Goal: Task Accomplishment & Management: Complete application form

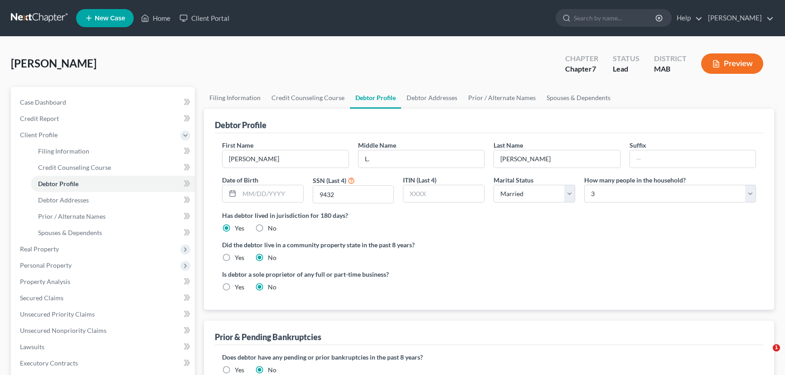
select select "1"
select select "2"
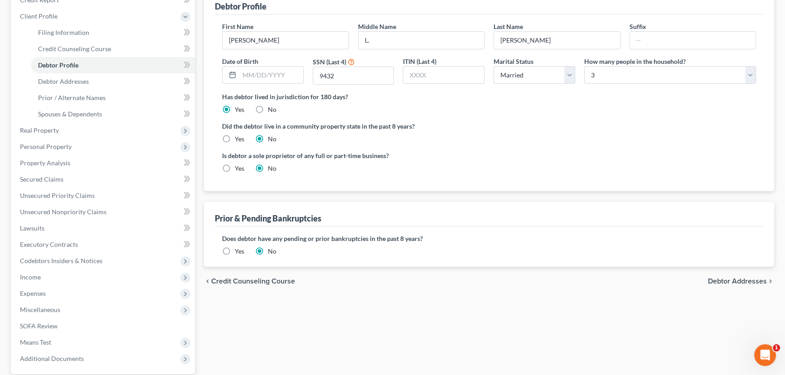
scroll to position [123, 0]
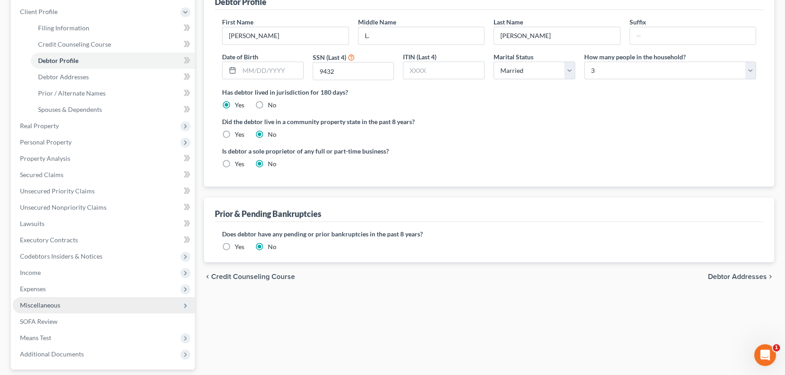
click at [44, 306] on span "Miscellaneous" at bounding box center [40, 305] width 40 height 8
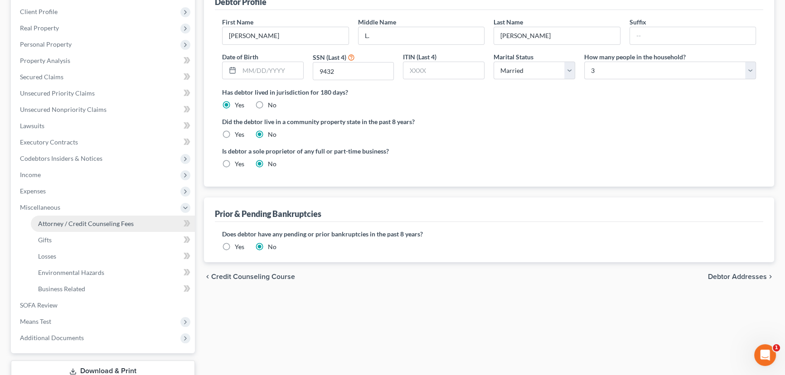
click at [87, 224] on span "Attorney / Credit Counseling Fees" at bounding box center [86, 224] width 96 height 8
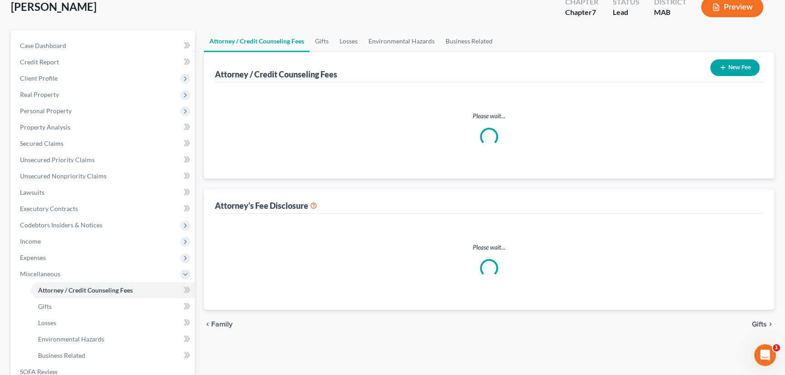
scroll to position [5, 0]
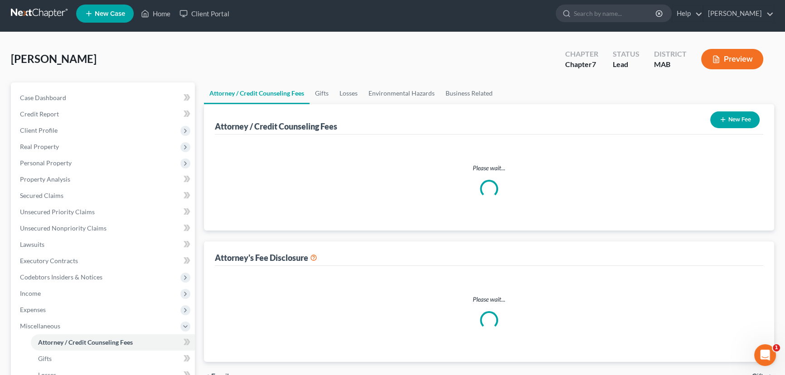
select select "3"
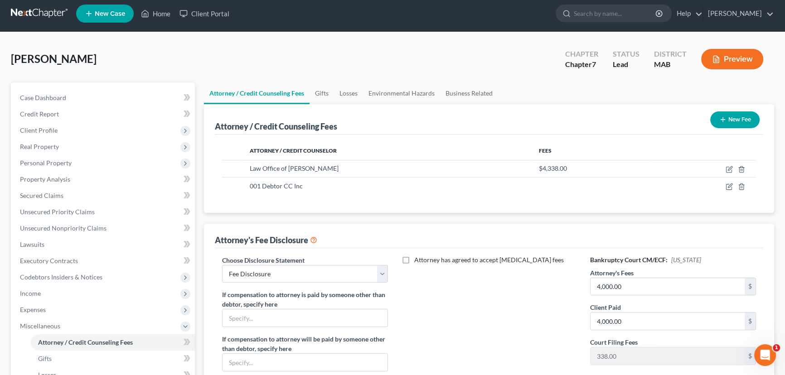
scroll to position [0, 0]
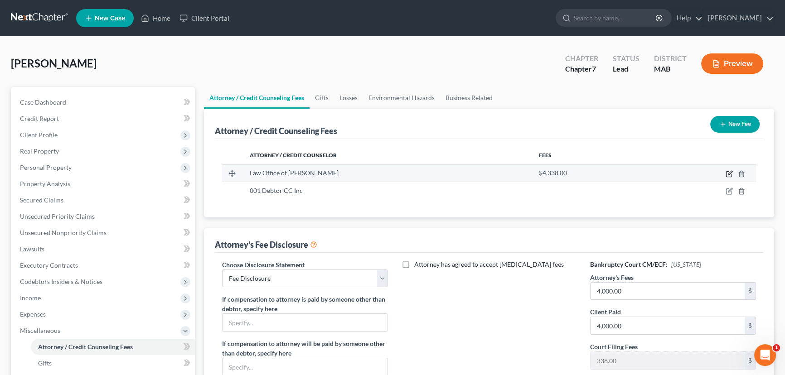
click at [728, 172] on icon "button" at bounding box center [728, 173] width 7 height 7
select select "22"
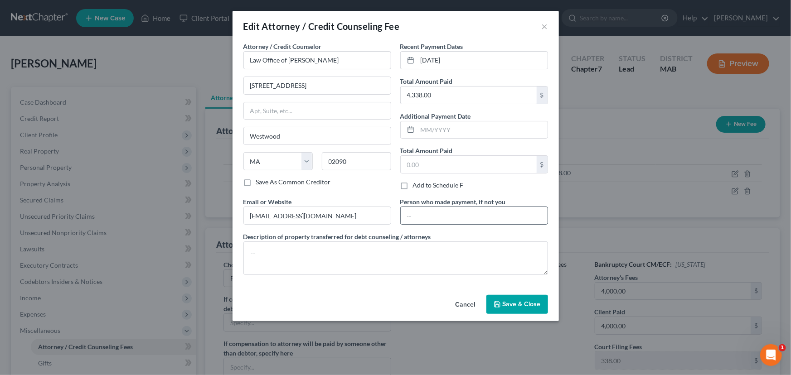
click at [421, 213] on input "text" at bounding box center [474, 215] width 147 height 17
type input "[PERSON_NAME] Communications, Inc."
click at [518, 304] on span "Save & Close" at bounding box center [522, 304] width 38 height 8
